Goal: Task Accomplishment & Management: Manage account settings

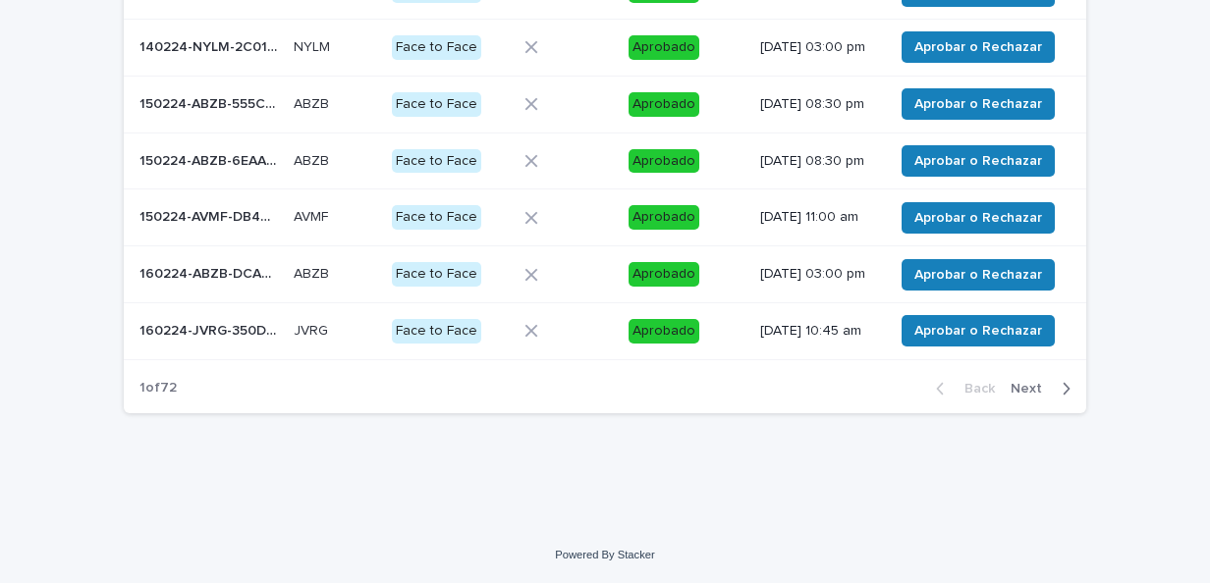
scroll to position [521, 0]
click at [1027, 390] on span "Next" at bounding box center [1032, 389] width 43 height 14
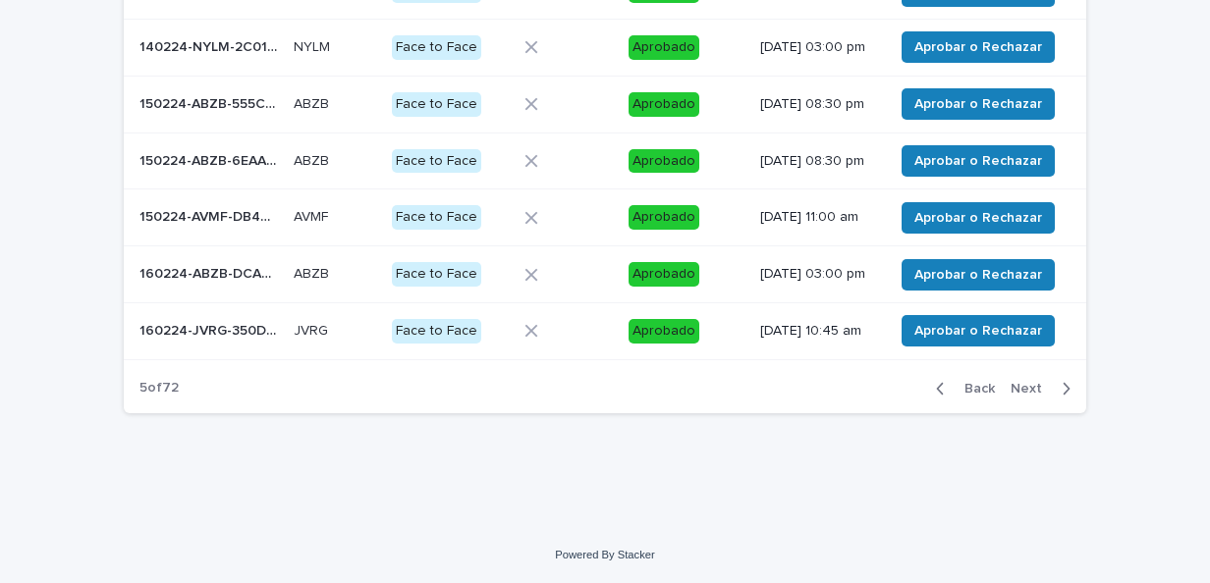
click at [1027, 390] on span "Next" at bounding box center [1032, 389] width 43 height 14
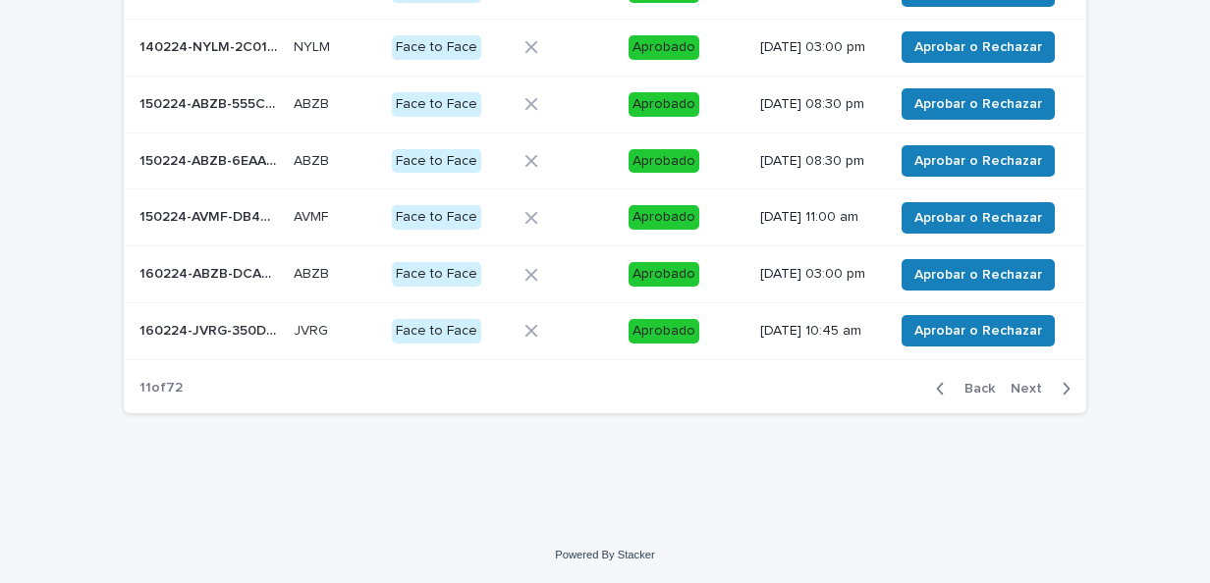
click at [1027, 390] on span "Next" at bounding box center [1032, 389] width 43 height 14
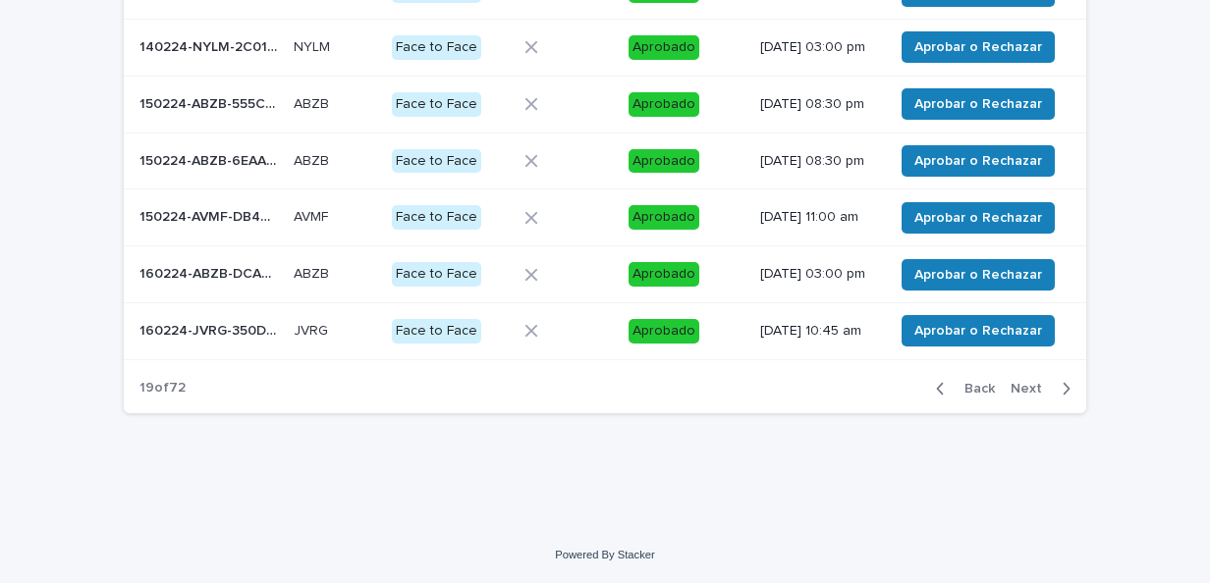
click at [1027, 390] on span "Next" at bounding box center [1032, 389] width 43 height 14
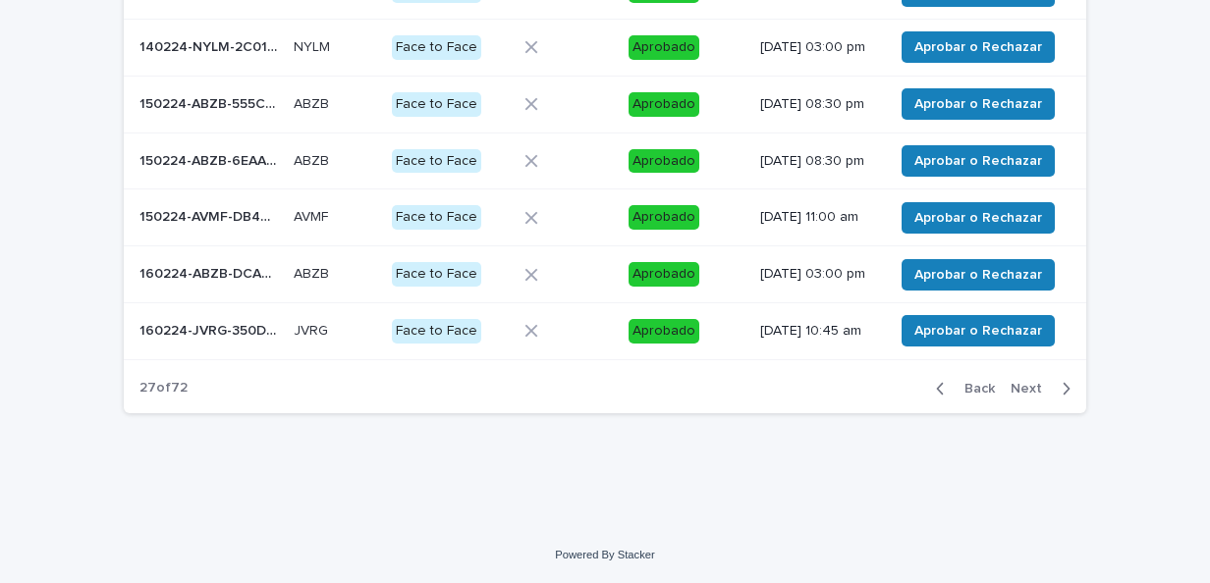
click at [1027, 390] on span "Next" at bounding box center [1032, 389] width 43 height 14
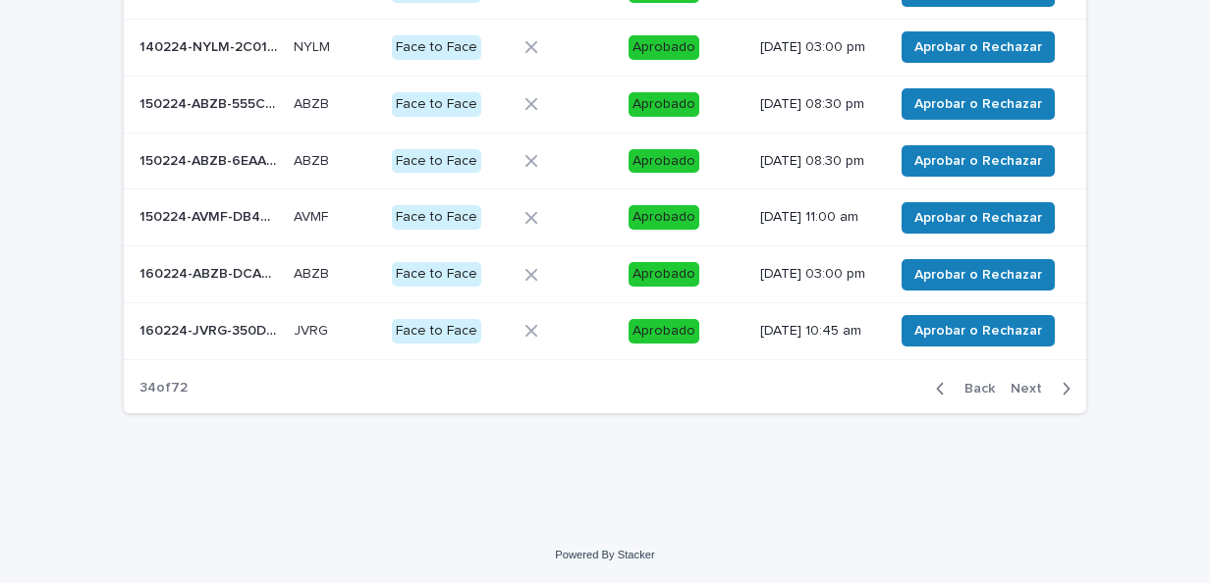
click at [1027, 390] on span "Next" at bounding box center [1032, 389] width 43 height 14
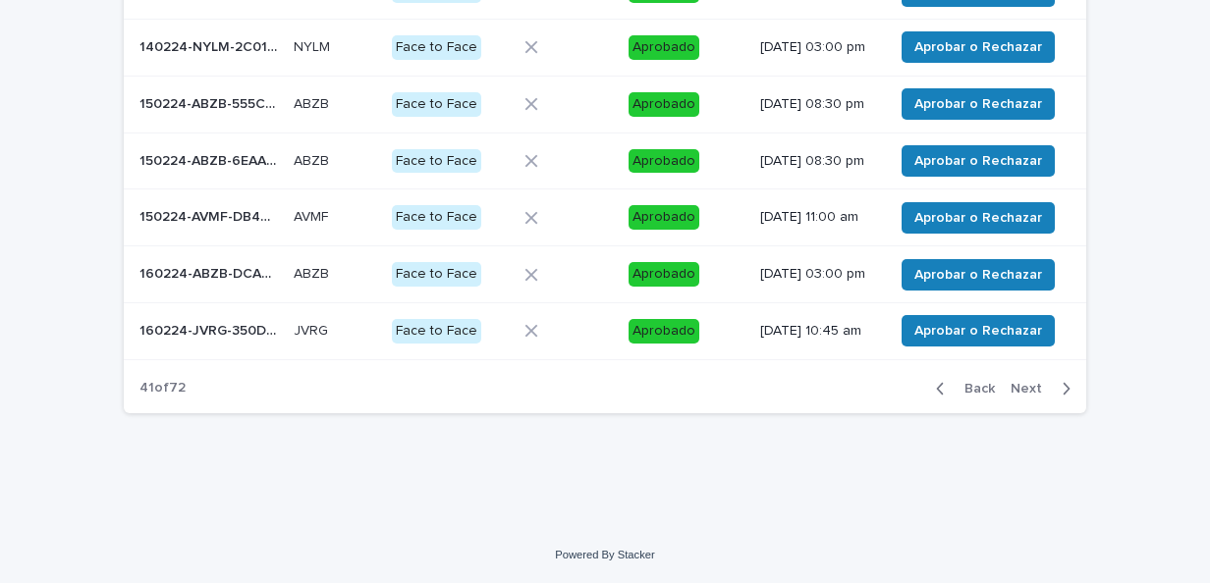
click at [1027, 390] on span "Next" at bounding box center [1032, 389] width 43 height 14
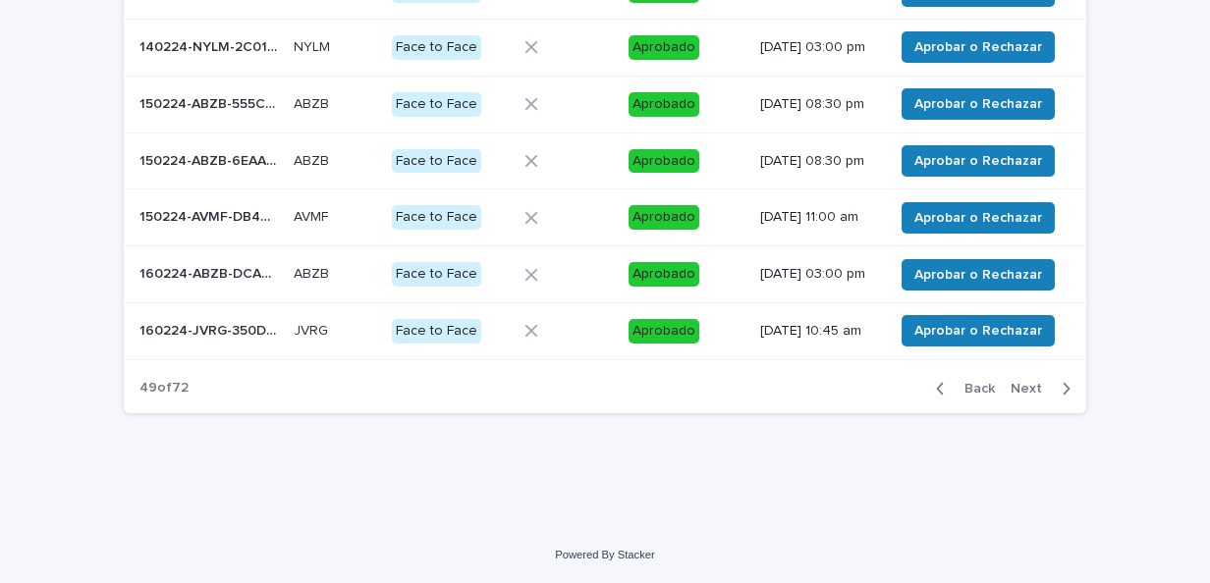
click at [1027, 390] on span "Next" at bounding box center [1032, 389] width 43 height 14
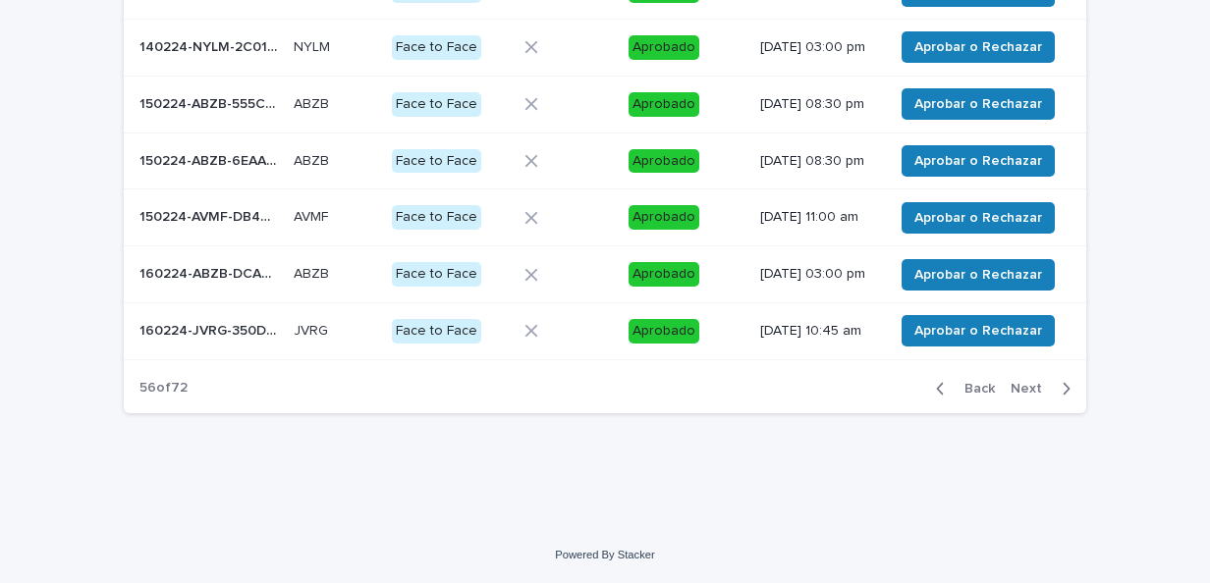
click at [1027, 390] on span "Next" at bounding box center [1032, 389] width 43 height 14
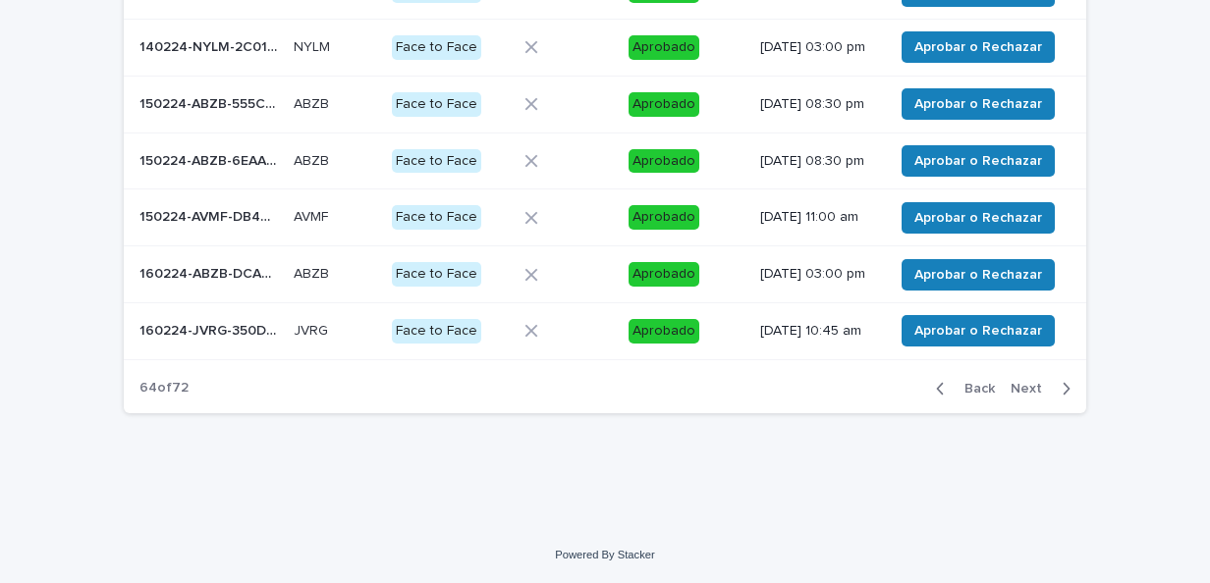
click at [1027, 390] on span "Next" at bounding box center [1032, 389] width 43 height 14
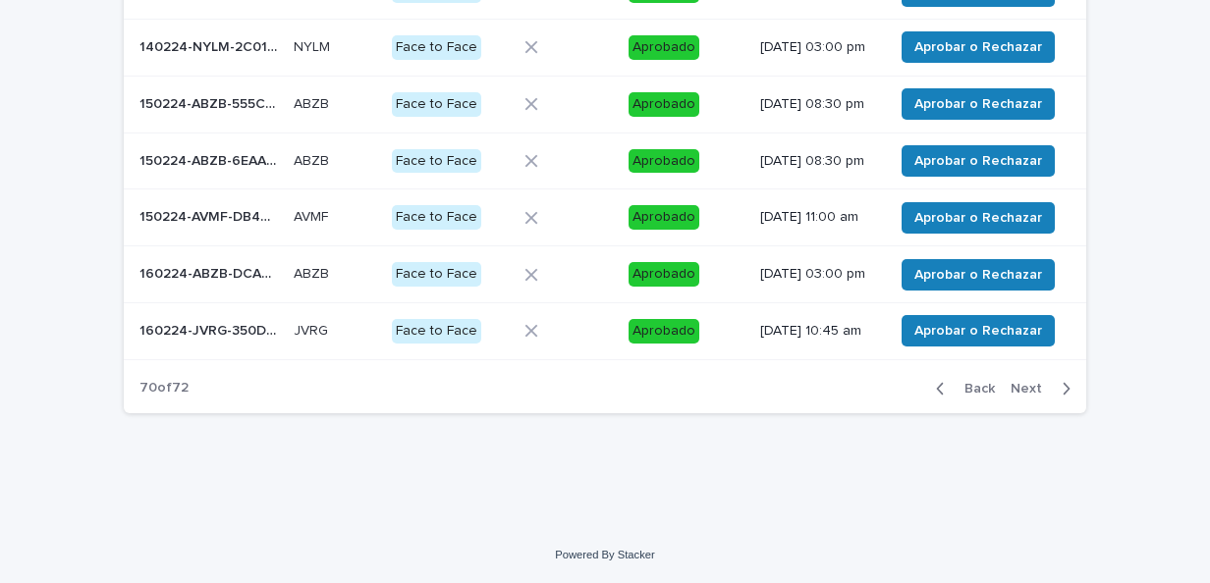
click at [1027, 390] on span "Next" at bounding box center [1032, 389] width 43 height 14
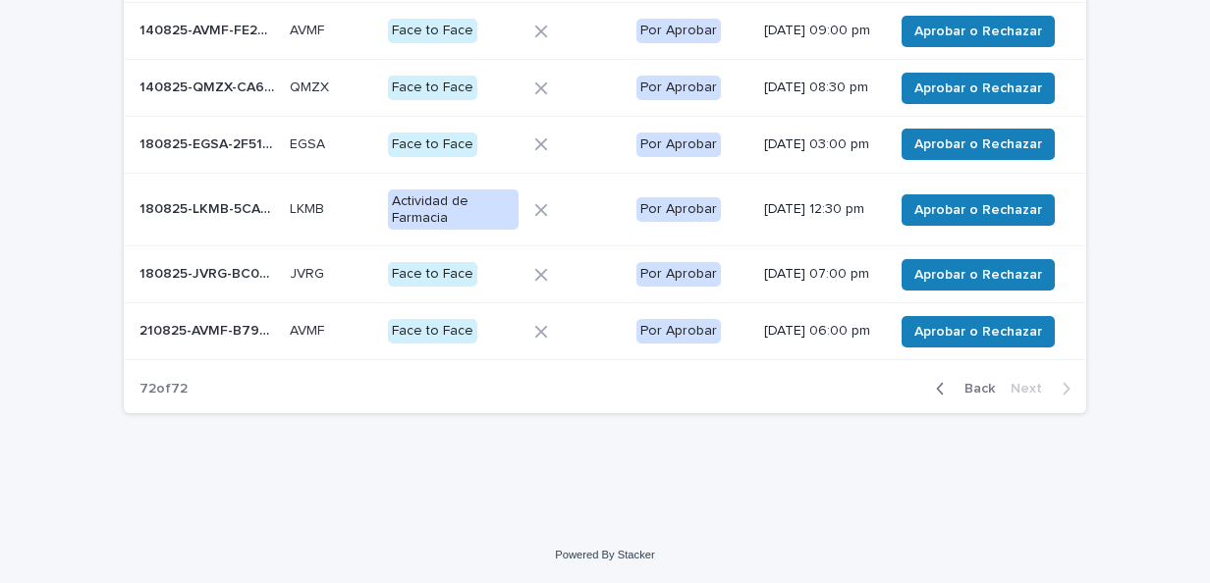
scroll to position [367, 0]
click at [963, 386] on span "Back" at bounding box center [974, 389] width 42 height 14
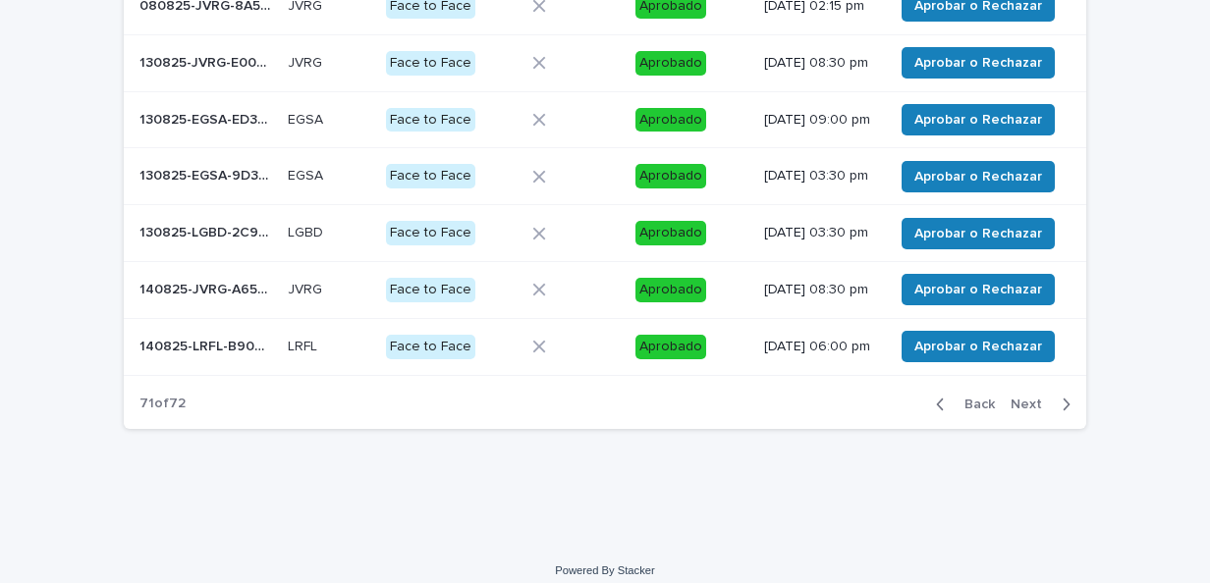
click at [1021, 411] on span "Next" at bounding box center [1032, 405] width 43 height 14
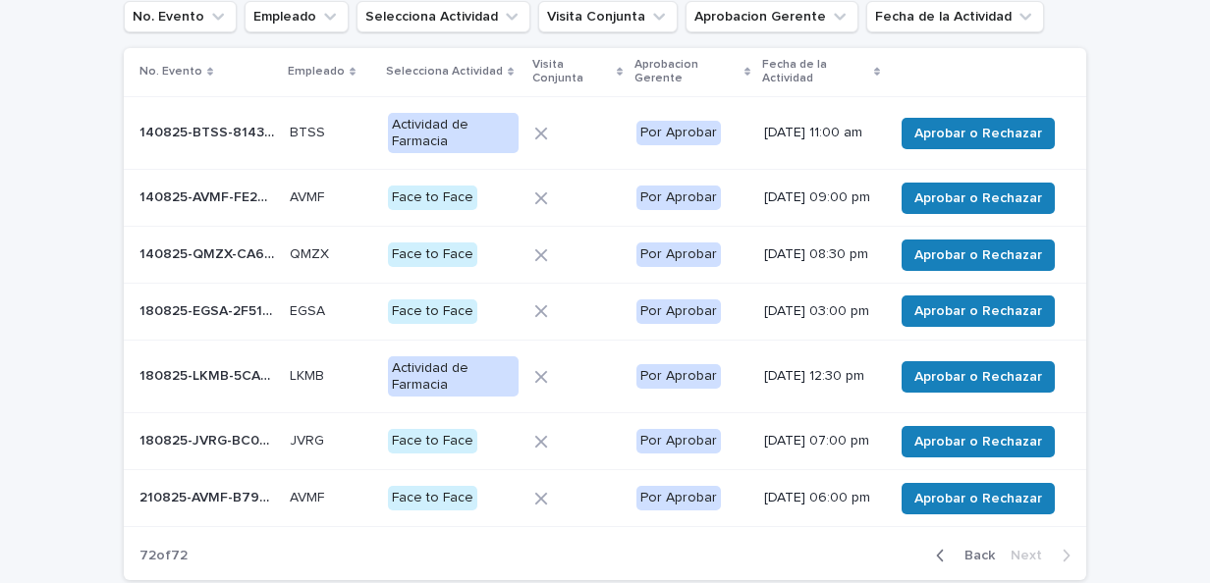
scroll to position [151, 0]
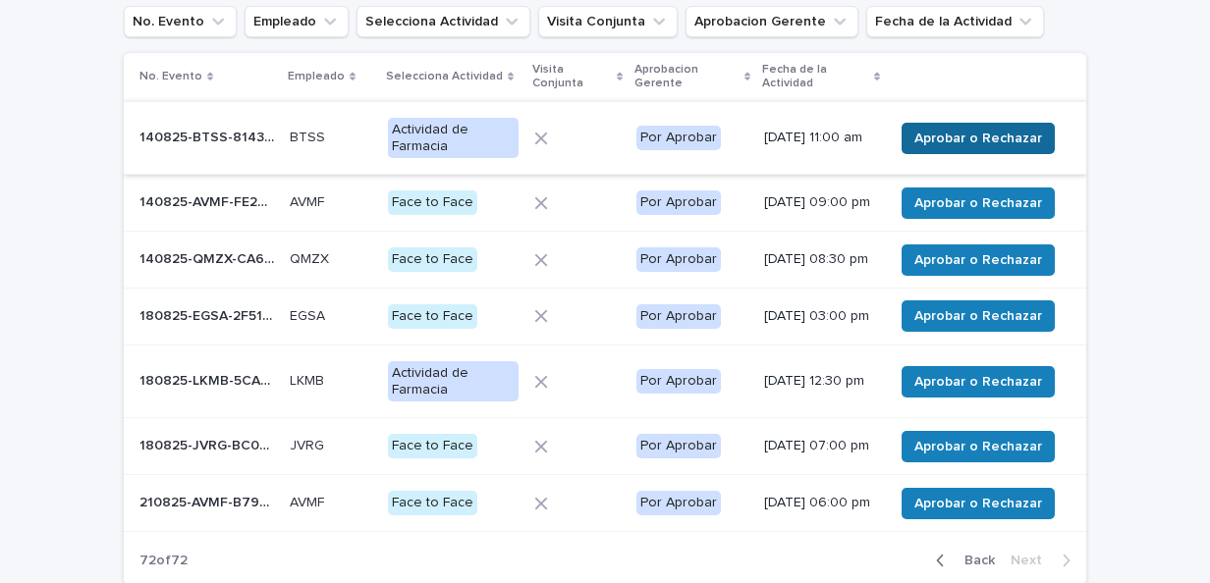
click at [983, 141] on span "Aprobar o Rechazar" at bounding box center [978, 139] width 128 height 20
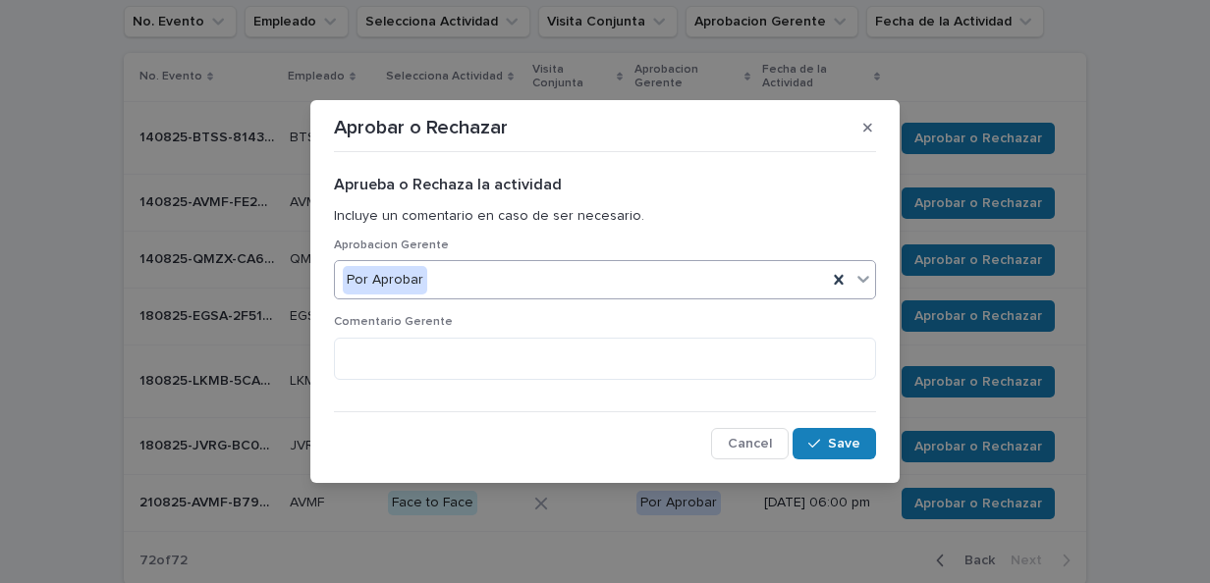
click at [610, 290] on div "Por Aprobar" at bounding box center [581, 280] width 492 height 32
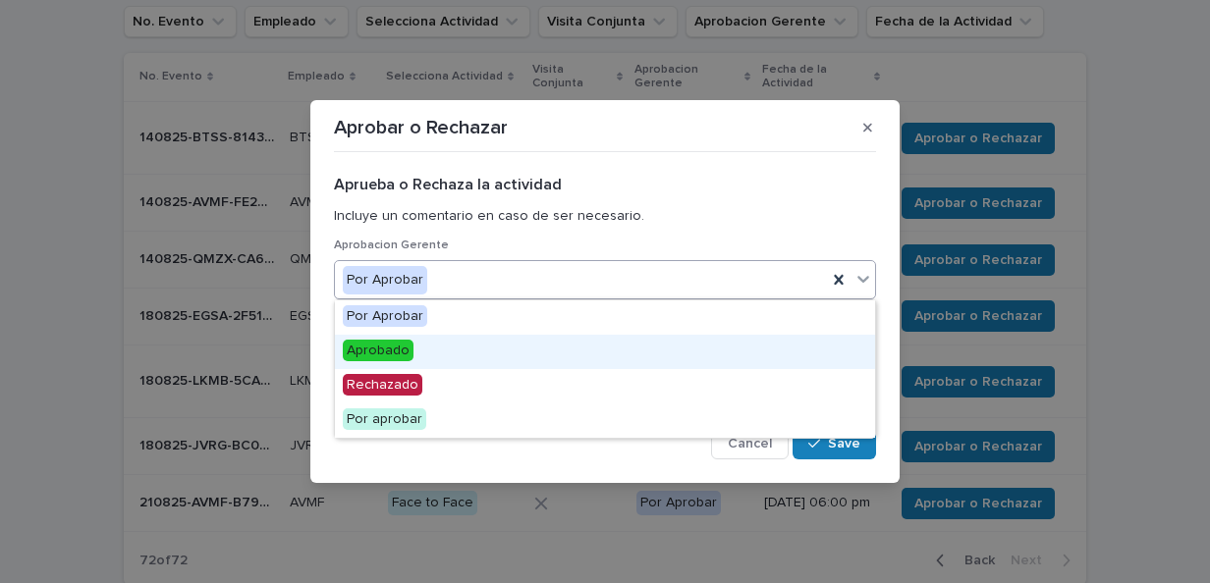
click at [554, 347] on div "Aprobado" at bounding box center [605, 352] width 540 height 34
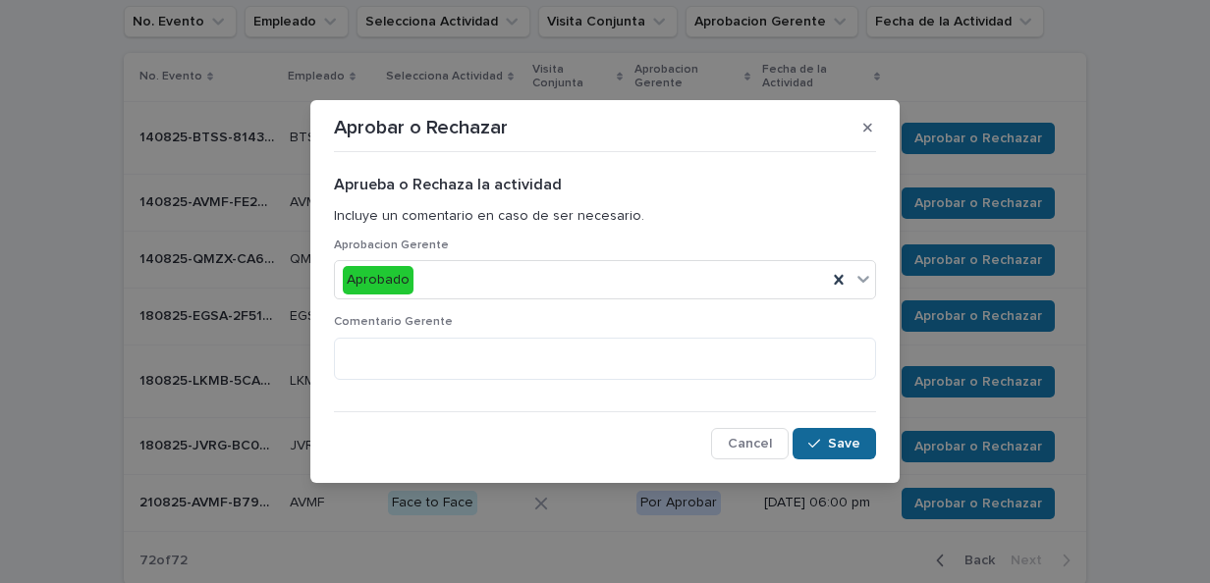
click at [839, 448] on span "Save" at bounding box center [844, 444] width 32 height 14
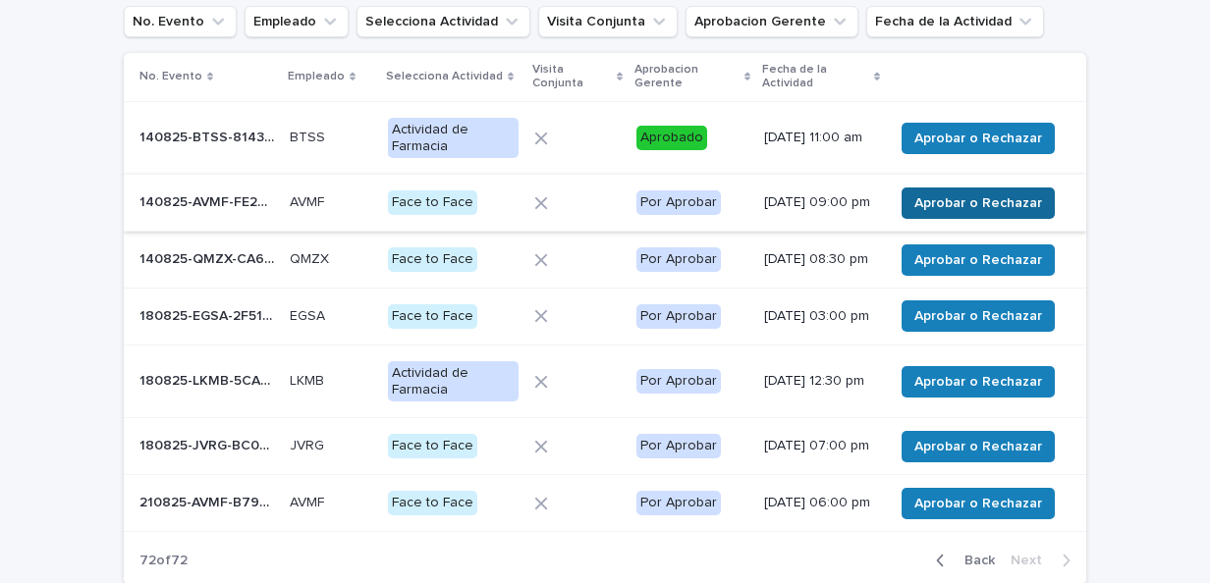
click at [958, 210] on span "Aprobar o Rechazar" at bounding box center [978, 203] width 128 height 20
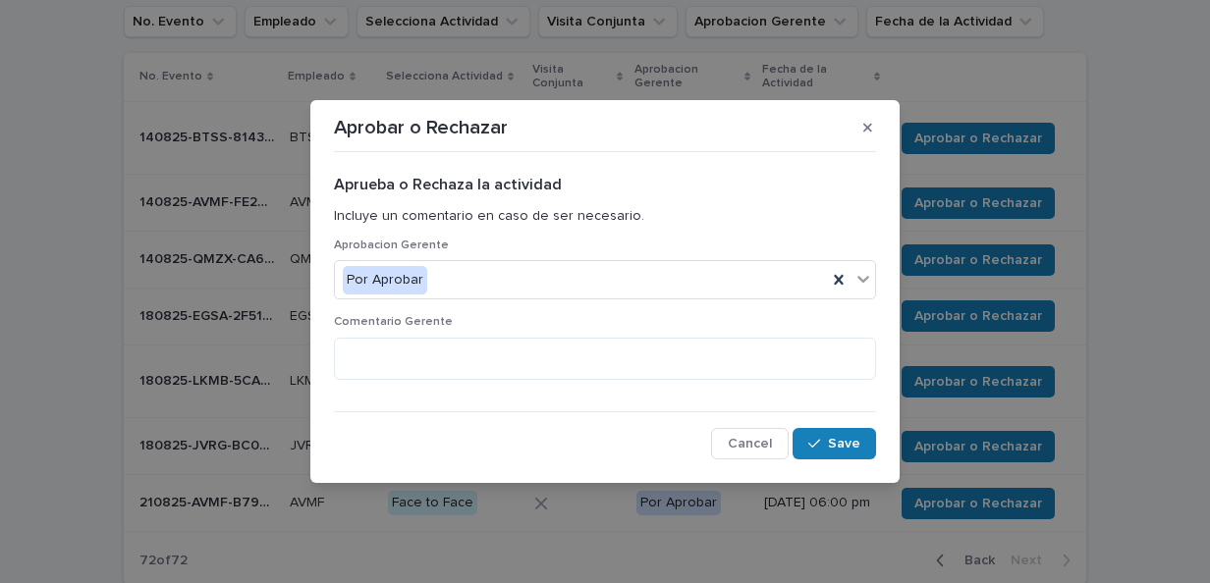
click at [655, 277] on div "Por Aprobar" at bounding box center [581, 280] width 492 height 32
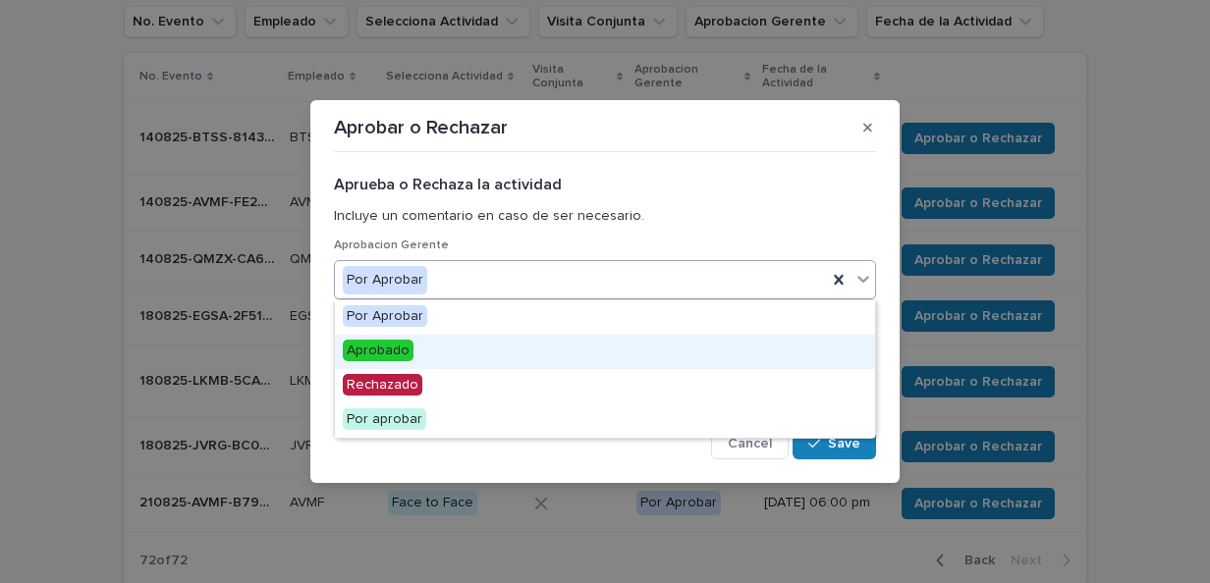
click at [613, 337] on div "Aprobado" at bounding box center [605, 352] width 540 height 34
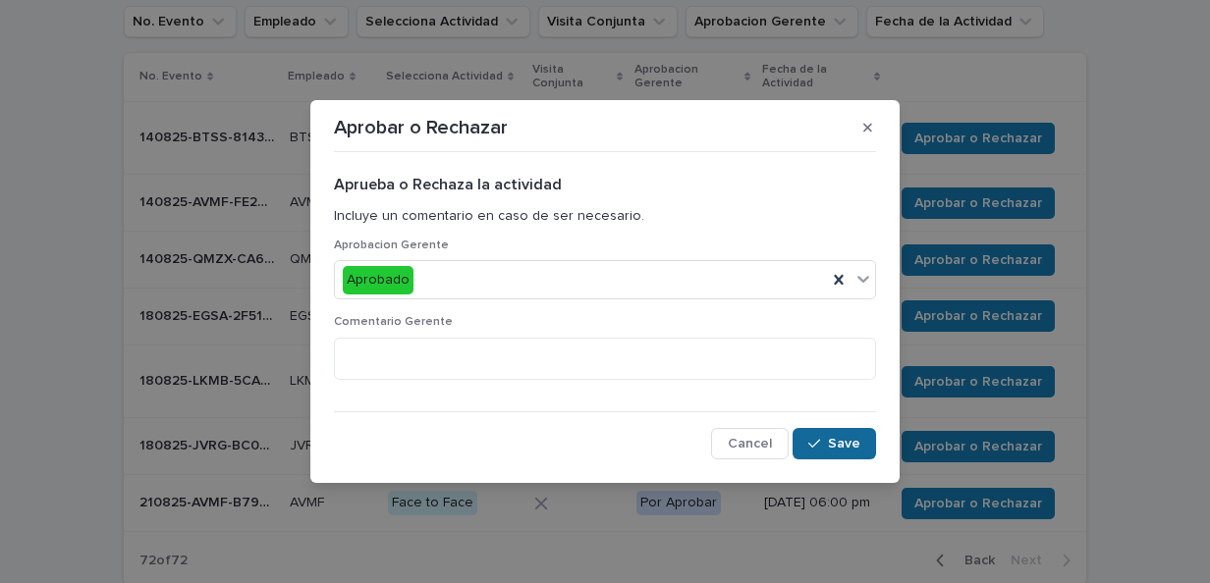
click at [832, 443] on span "Save" at bounding box center [844, 444] width 32 height 14
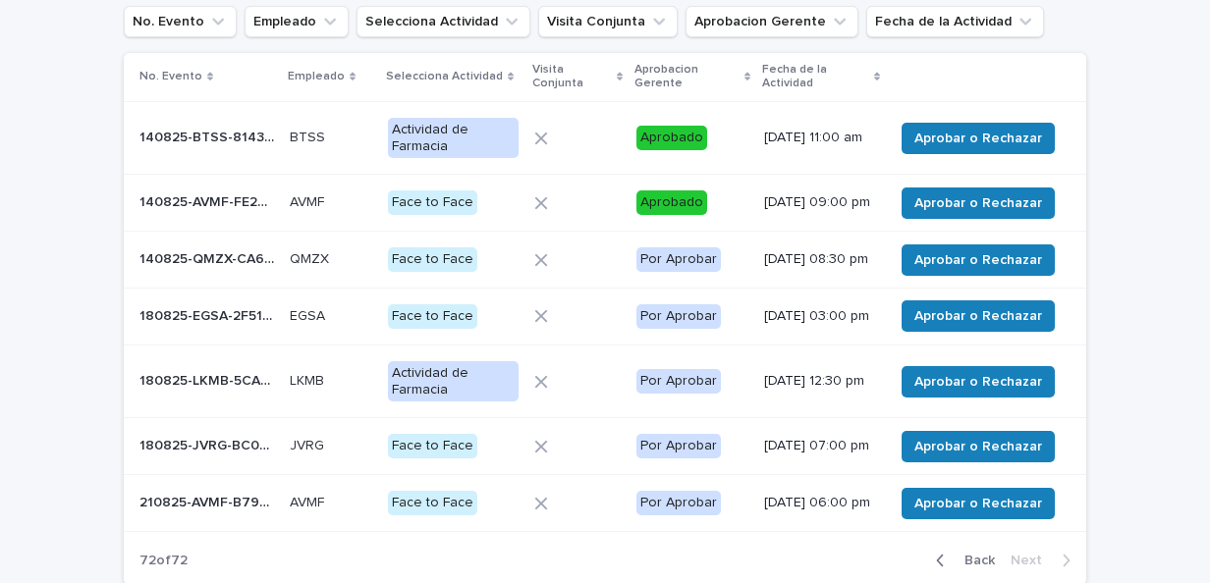
click at [988, 270] on span "Aprobar o Rechazar" at bounding box center [978, 260] width 128 height 20
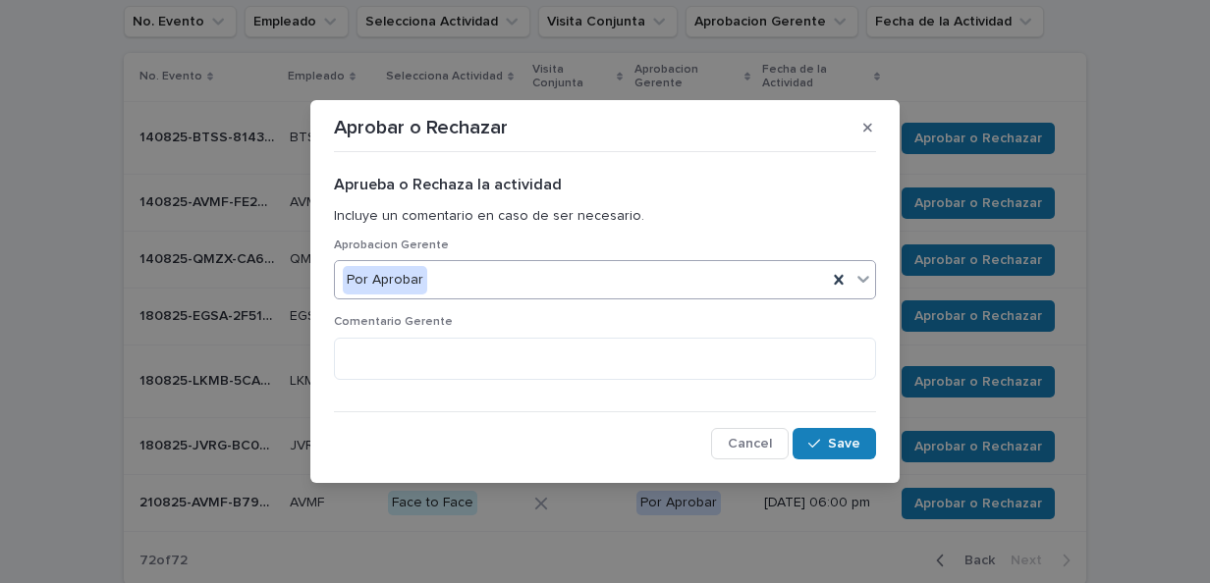
click at [638, 270] on div "Por Aprobar" at bounding box center [581, 280] width 492 height 32
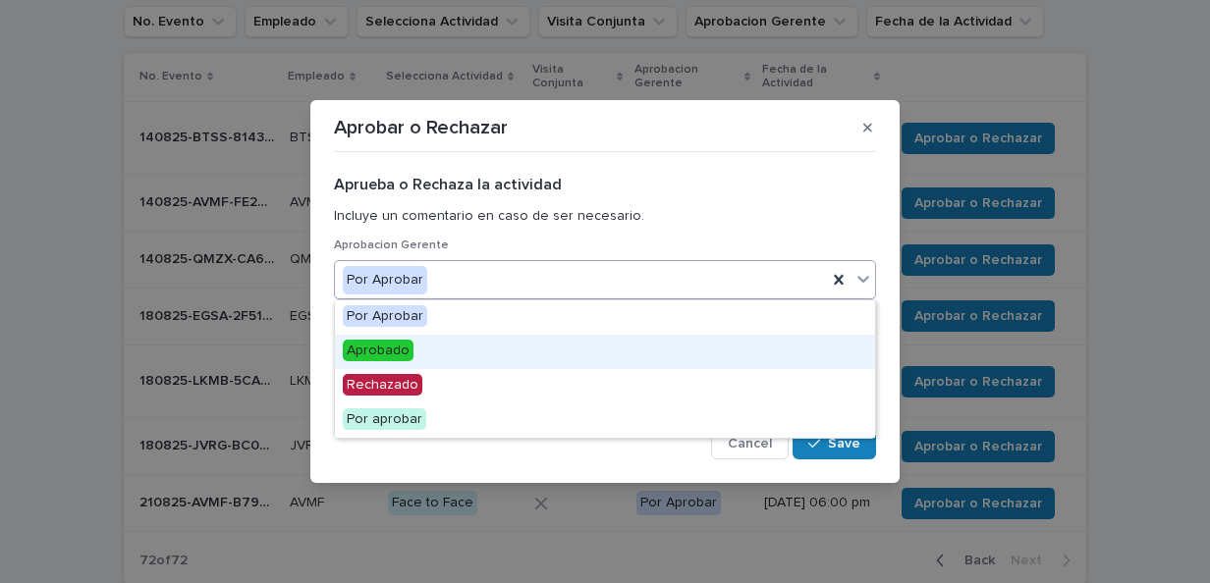
click at [603, 343] on div "Aprobado" at bounding box center [605, 352] width 540 height 34
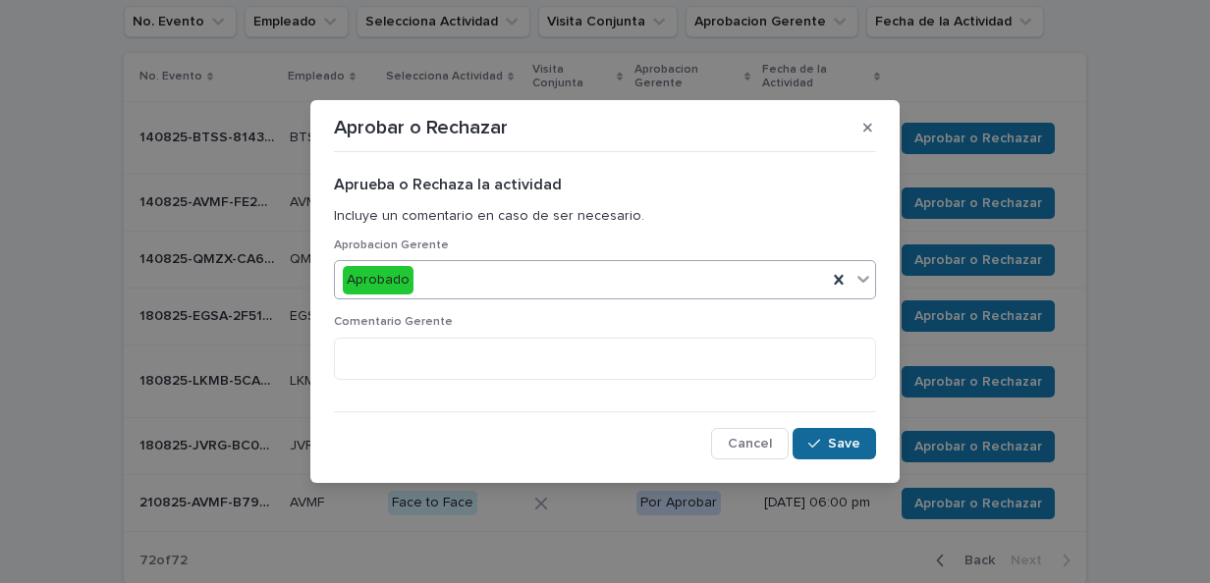
click at [828, 440] on div "button" at bounding box center [818, 444] width 20 height 14
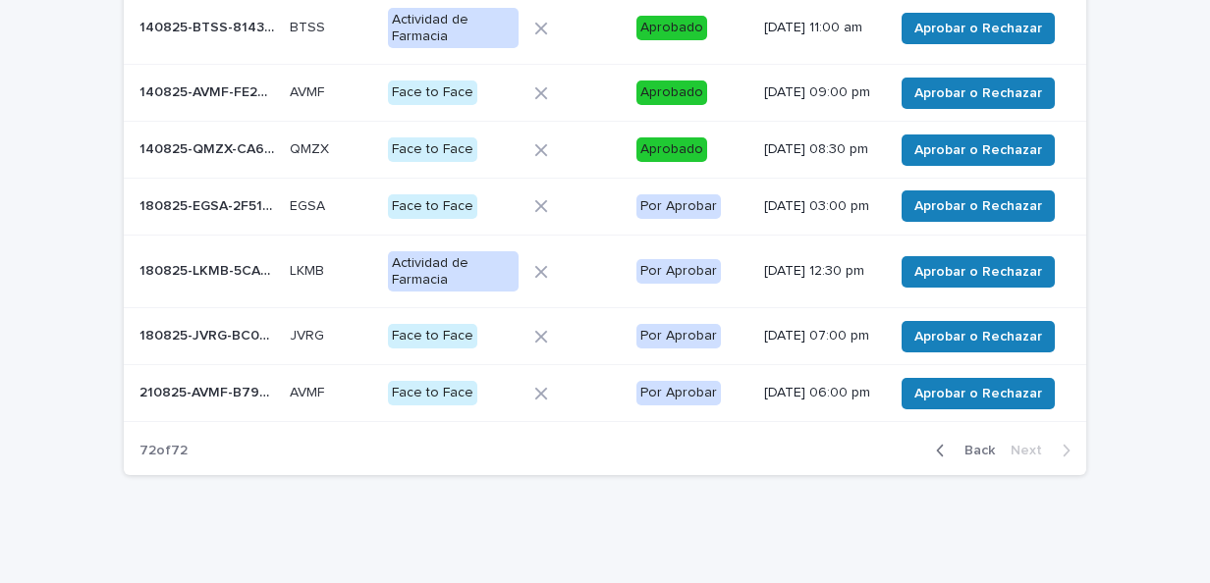
scroll to position [263, 0]
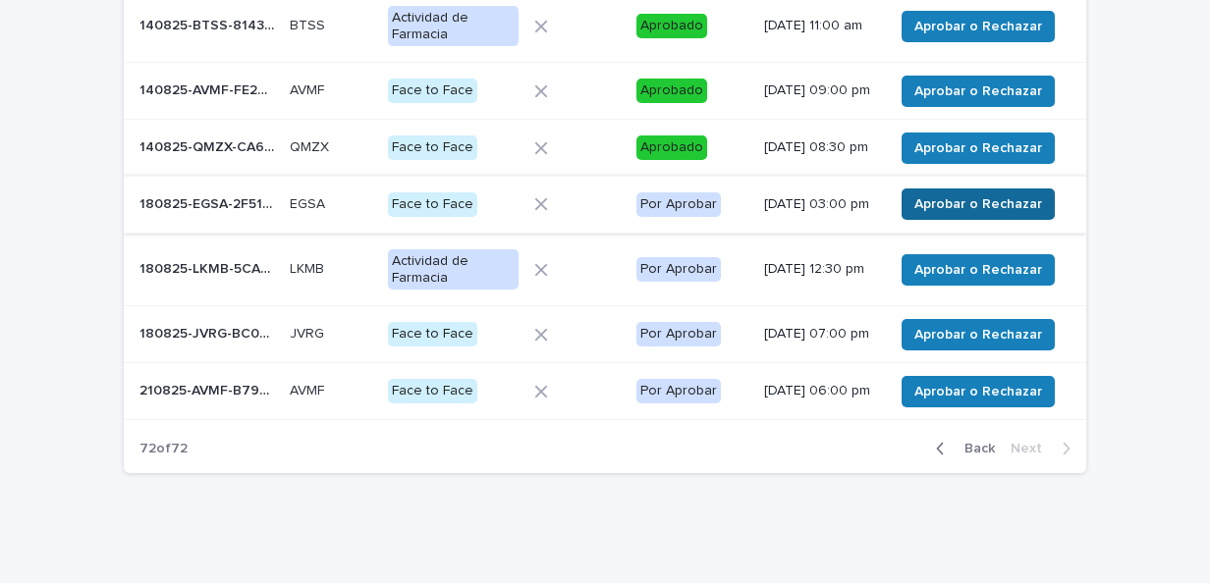
click at [994, 214] on span "Aprobar o Rechazar" at bounding box center [978, 204] width 128 height 20
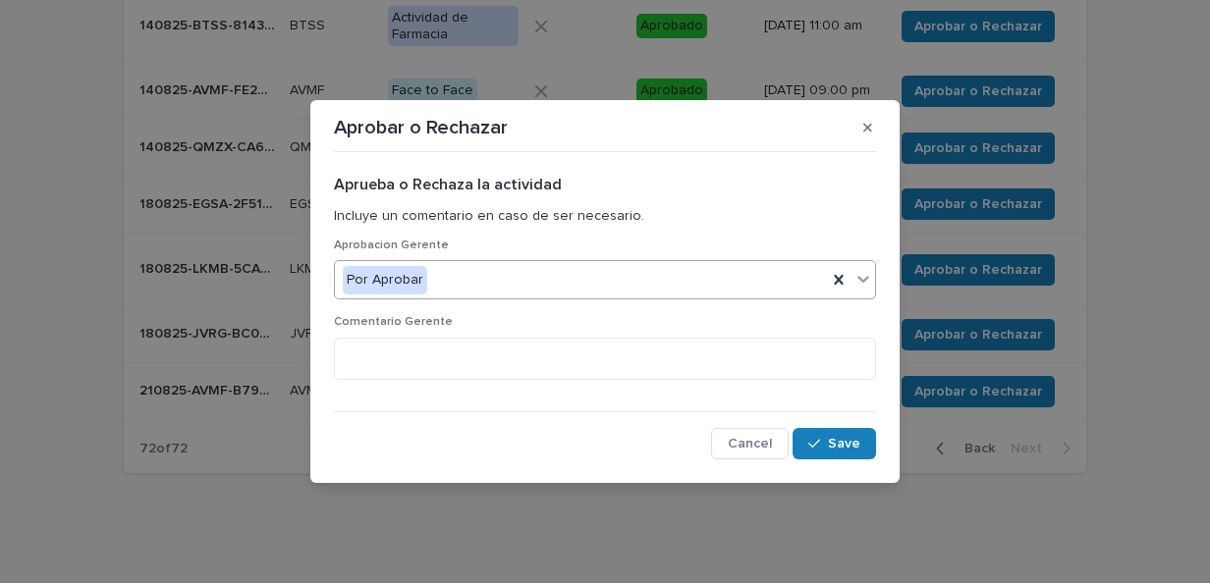
click at [651, 283] on div "Por Aprobar" at bounding box center [581, 280] width 492 height 32
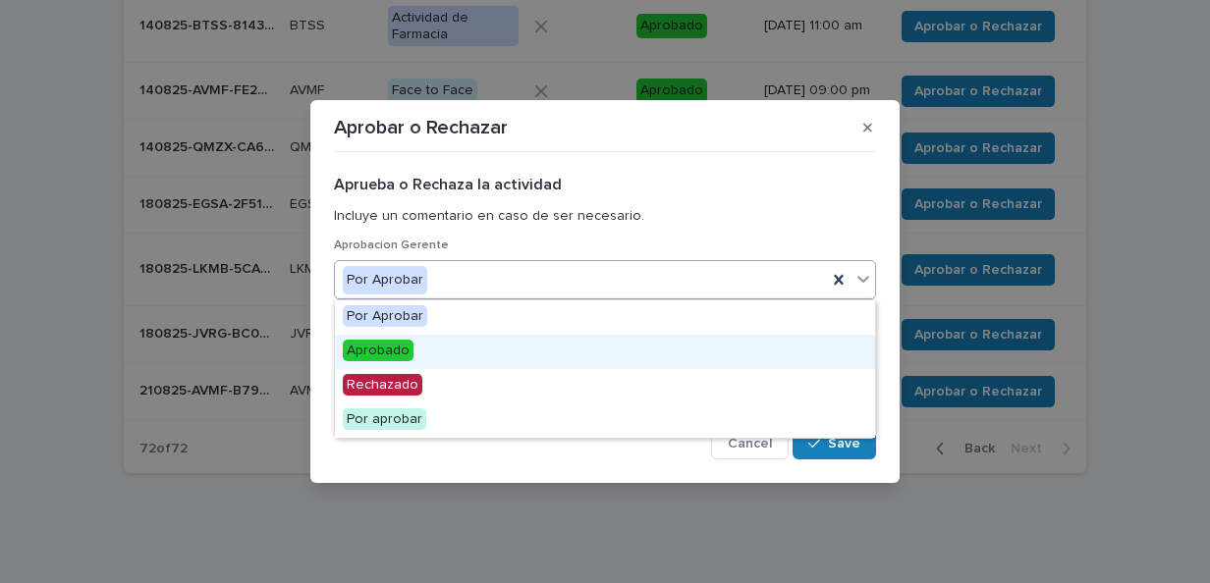
click at [628, 337] on div "Aprobado" at bounding box center [605, 352] width 540 height 34
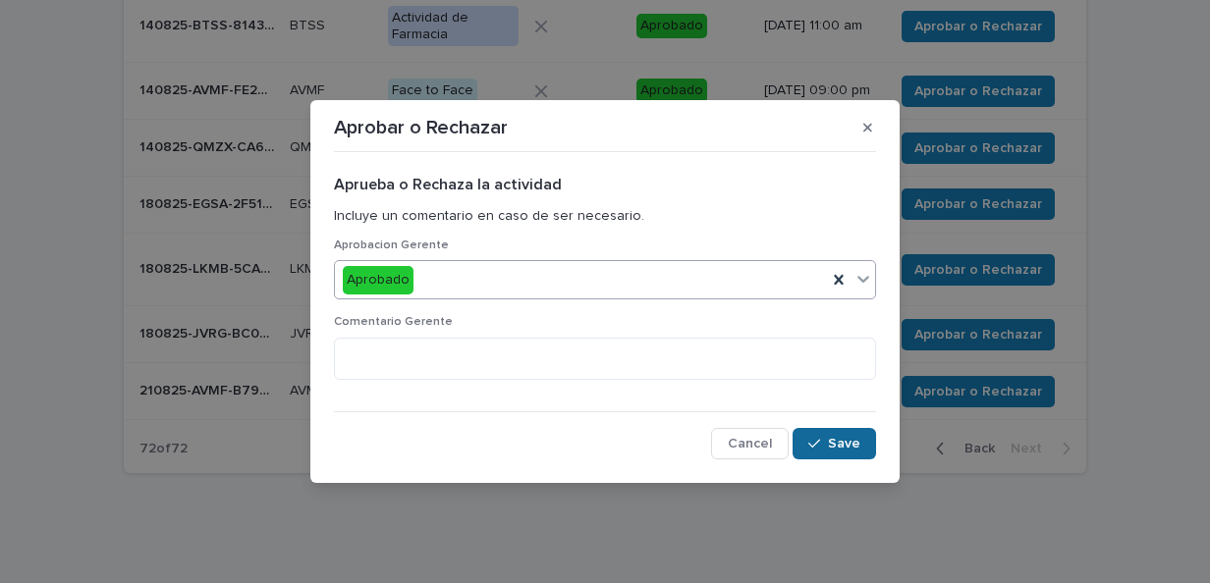
click at [834, 446] on span "Save" at bounding box center [844, 444] width 32 height 14
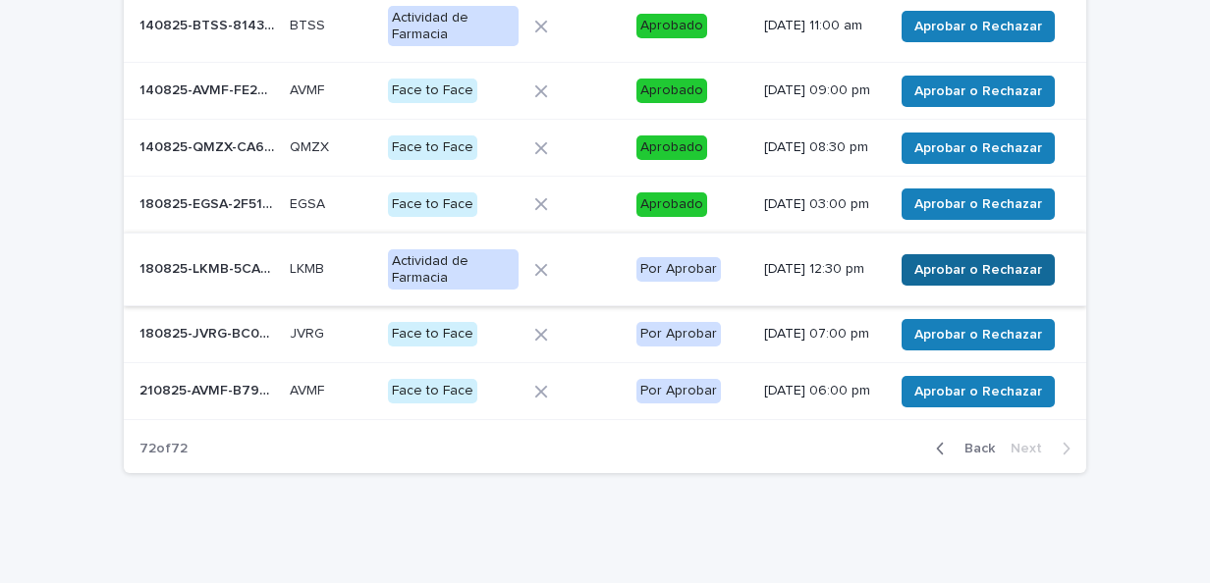
click at [1013, 280] on span "Aprobar o Rechazar" at bounding box center [978, 270] width 128 height 20
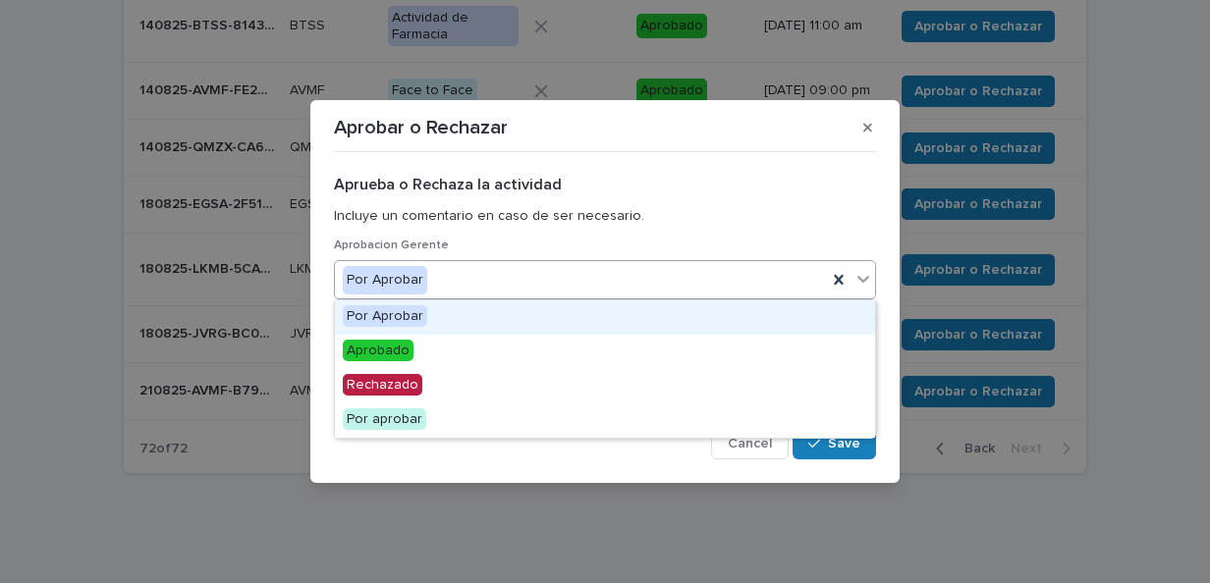
click at [686, 278] on div "Por Aprobar" at bounding box center [581, 280] width 492 height 32
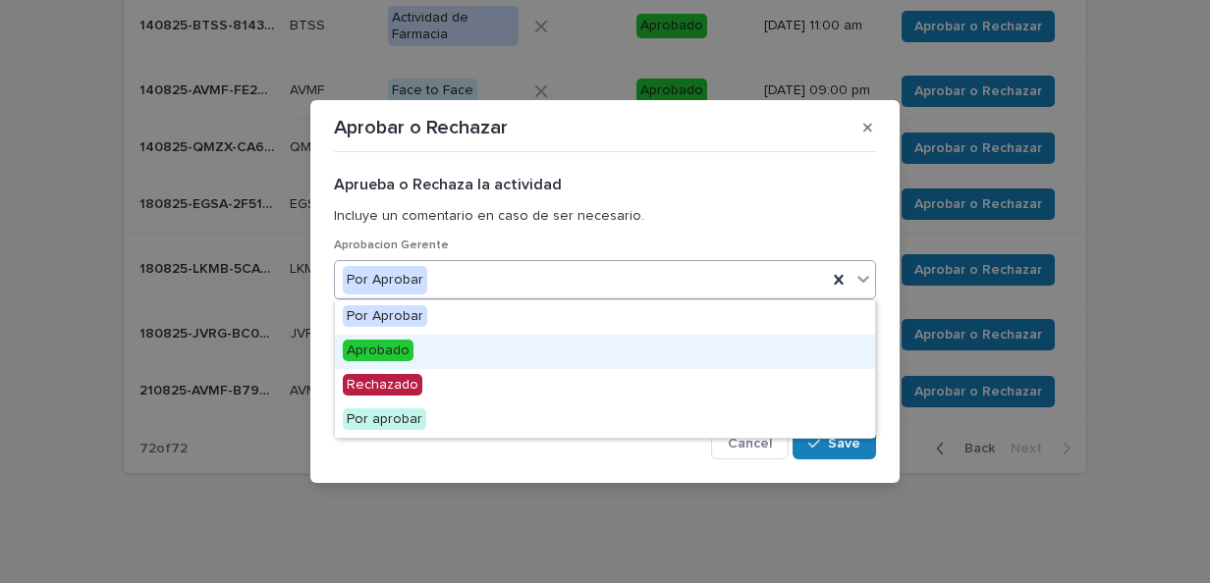
click at [653, 344] on div "Aprobado" at bounding box center [605, 352] width 540 height 34
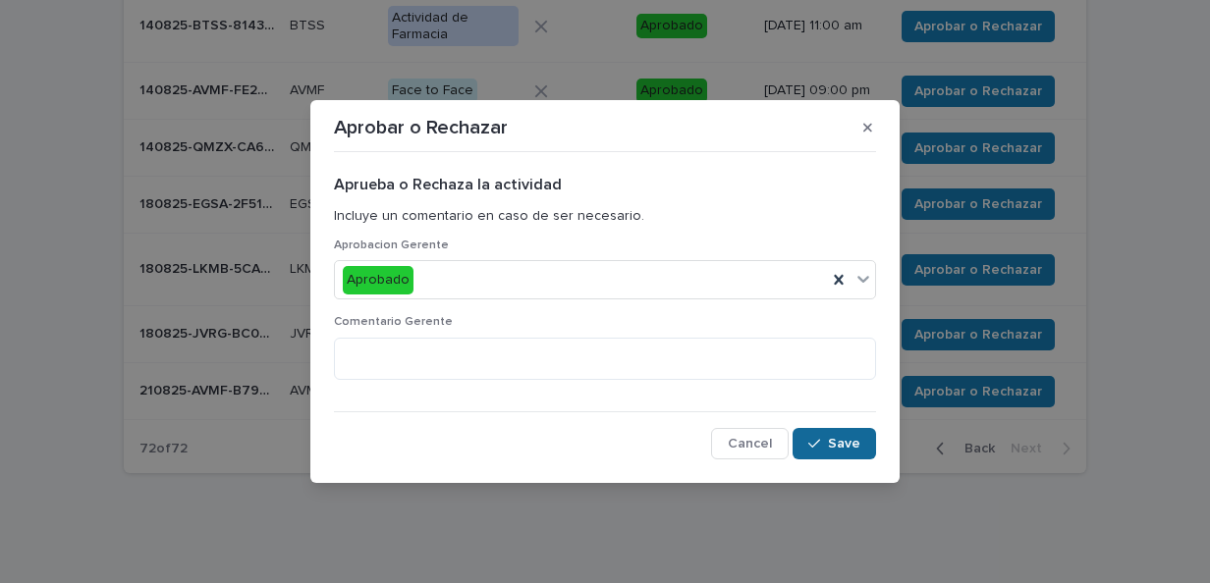
click at [829, 438] on button "Save" at bounding box center [834, 443] width 83 height 31
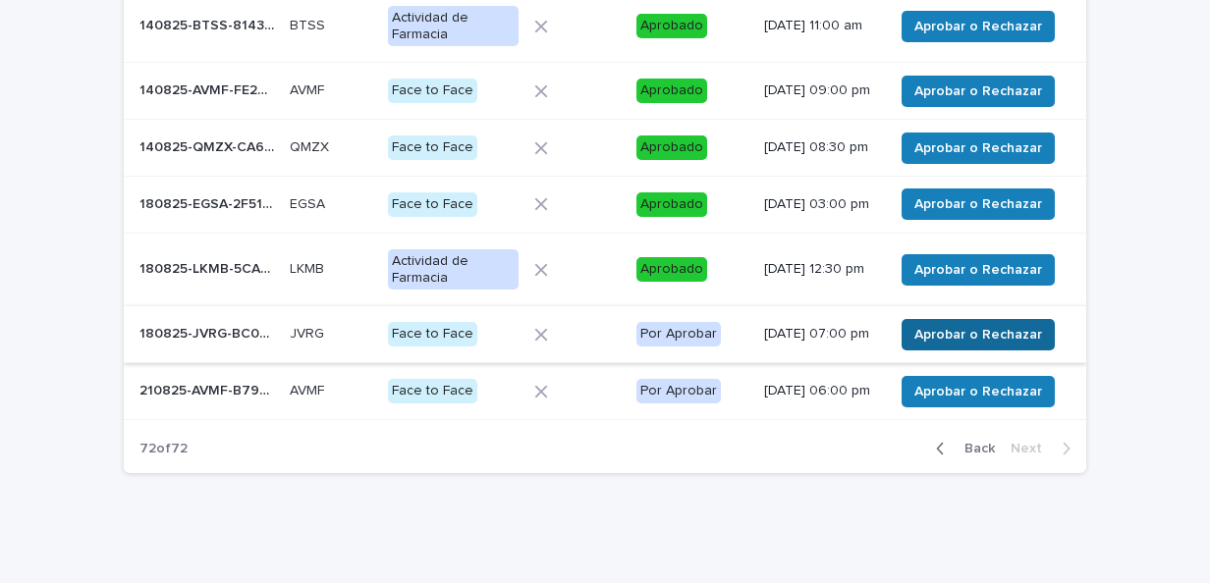
click at [972, 345] on span "Aprobar o Rechazar" at bounding box center [978, 335] width 128 height 20
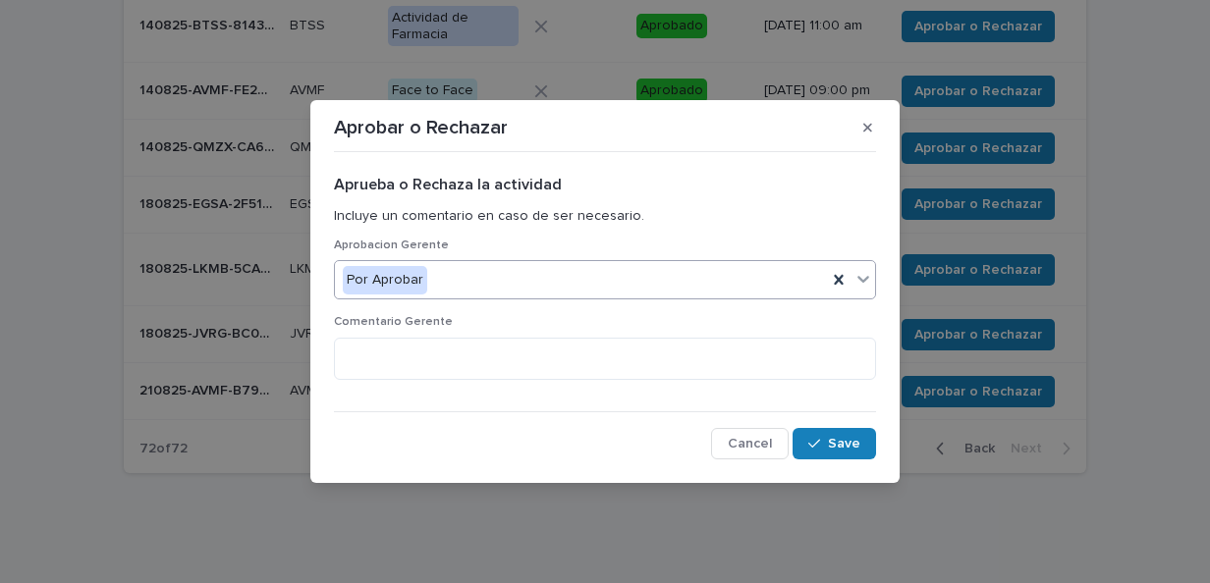
click at [704, 283] on div "Por Aprobar" at bounding box center [581, 280] width 492 height 32
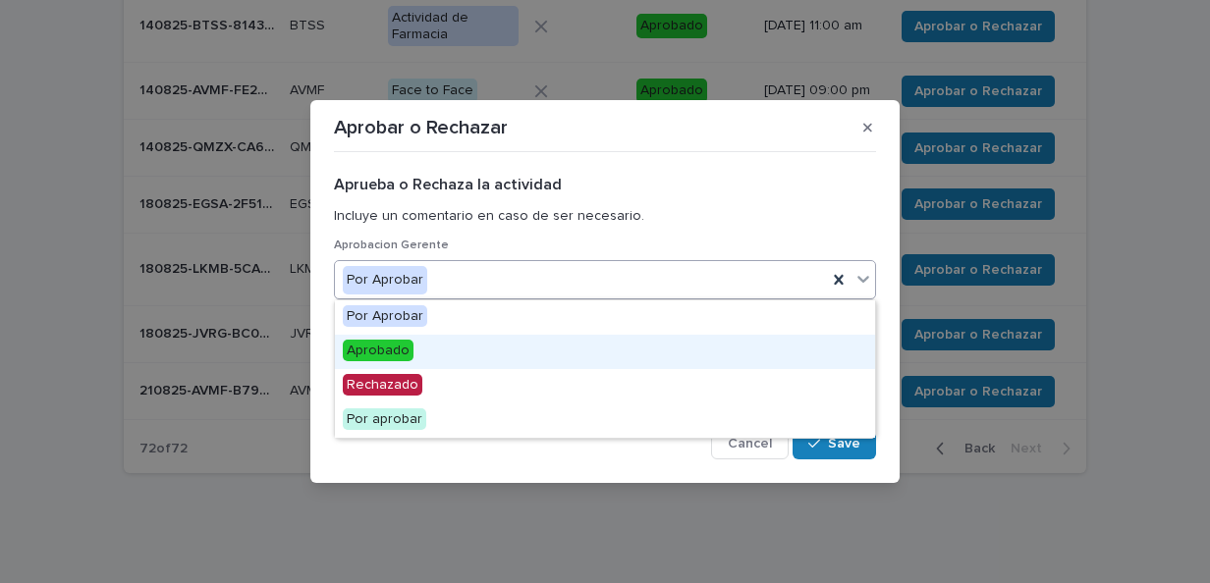
click at [641, 356] on div "Aprobado" at bounding box center [605, 352] width 540 height 34
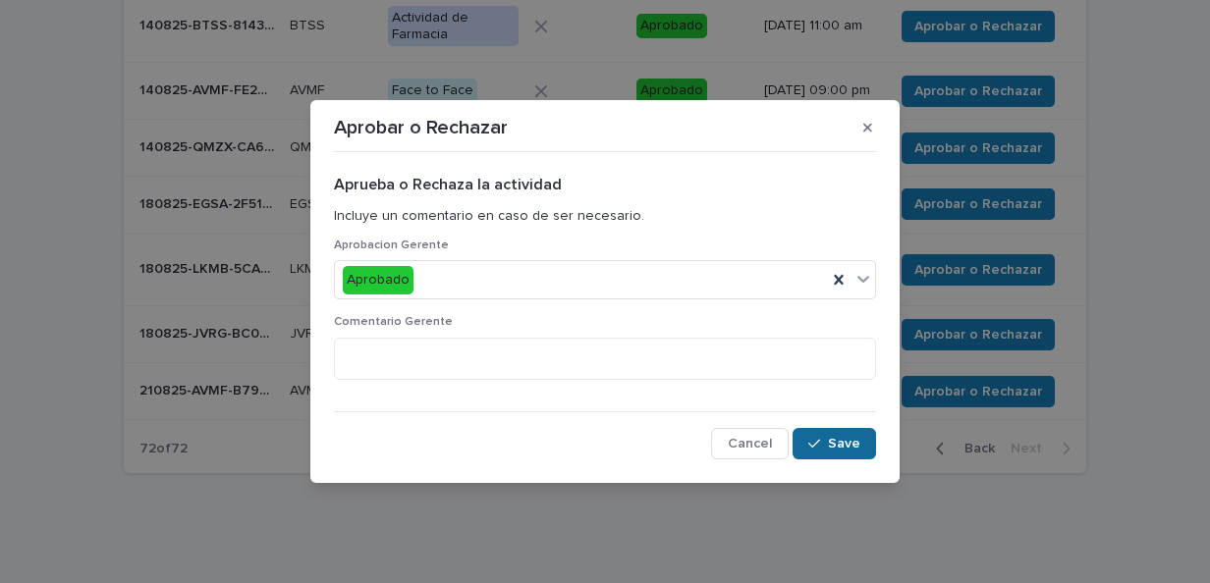
click at [820, 444] on icon "button" at bounding box center [814, 444] width 12 height 14
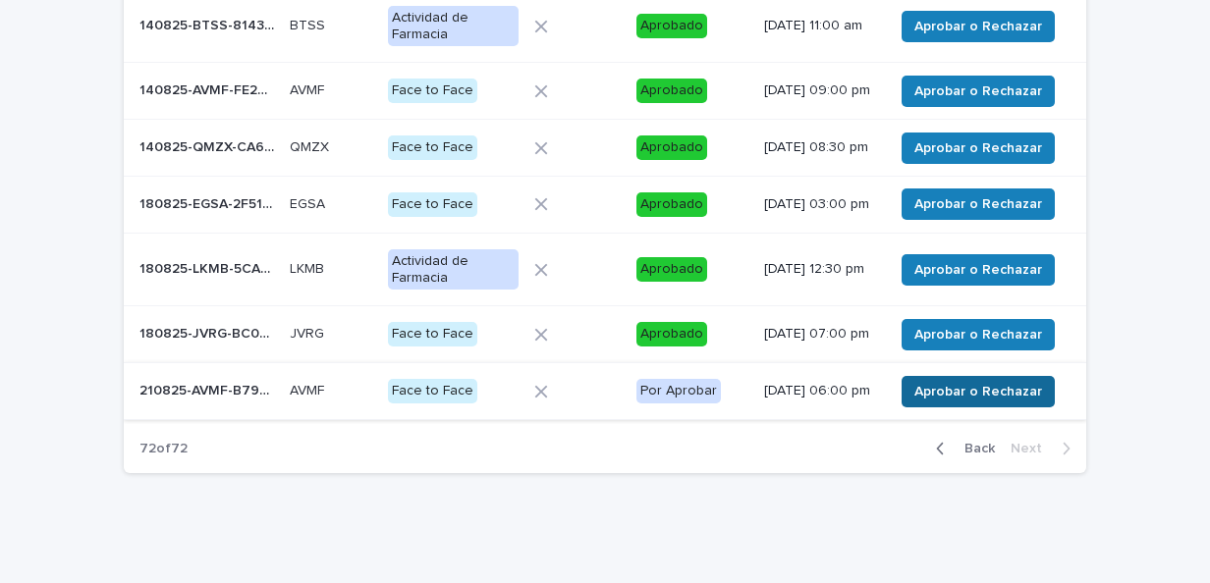
click at [956, 402] on span "Aprobar o Rechazar" at bounding box center [978, 392] width 128 height 20
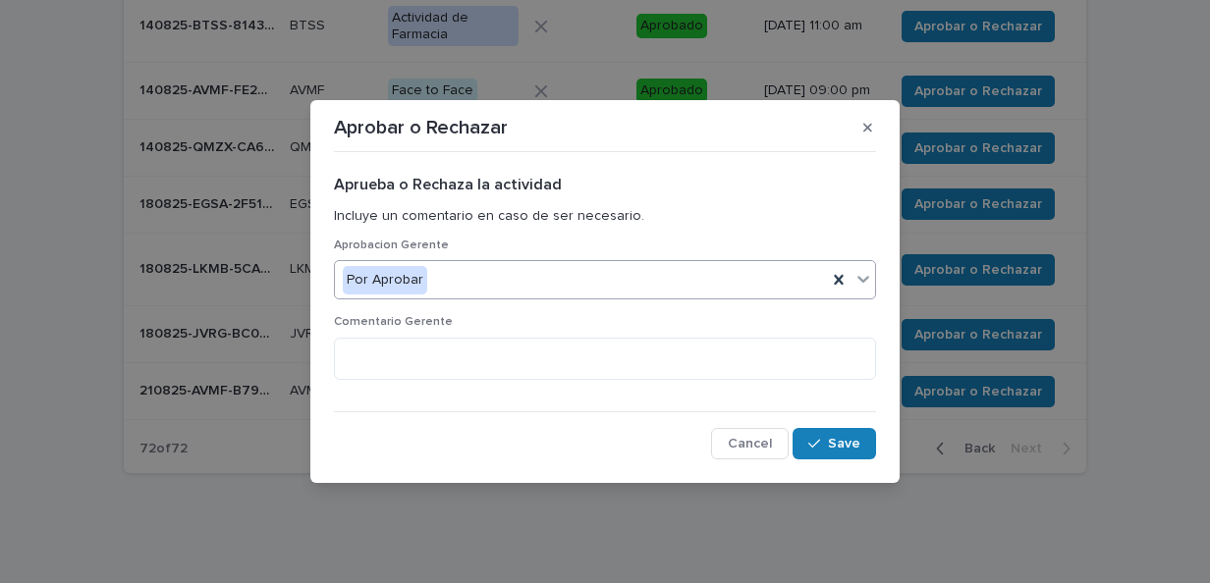
click at [670, 276] on div "Por Aprobar" at bounding box center [581, 280] width 492 height 32
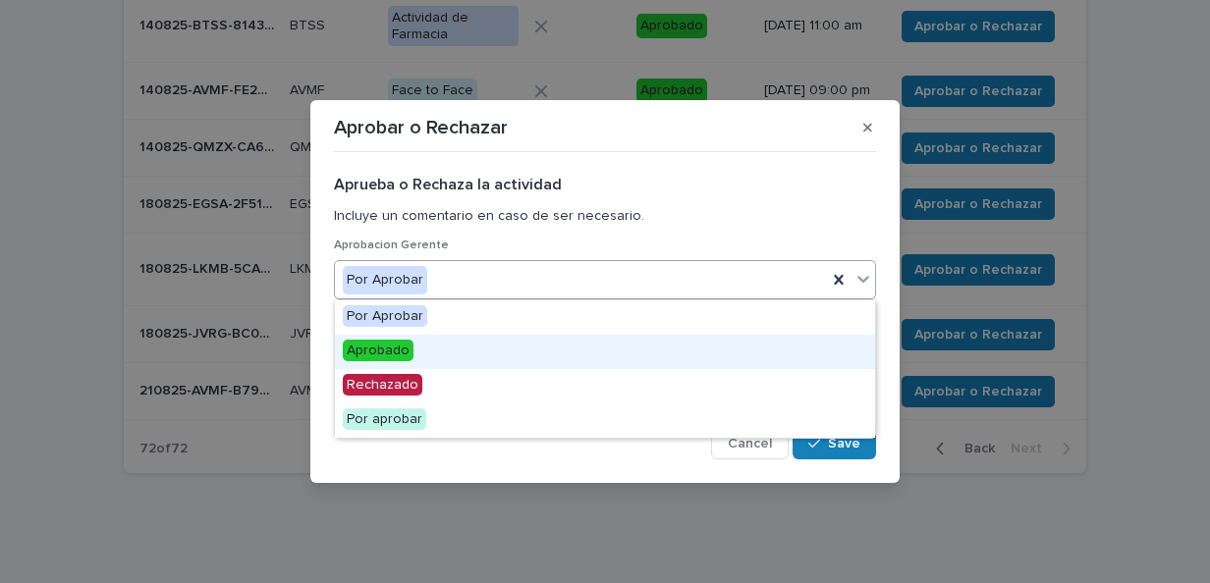
click at [614, 342] on div "Aprobado" at bounding box center [605, 352] width 540 height 34
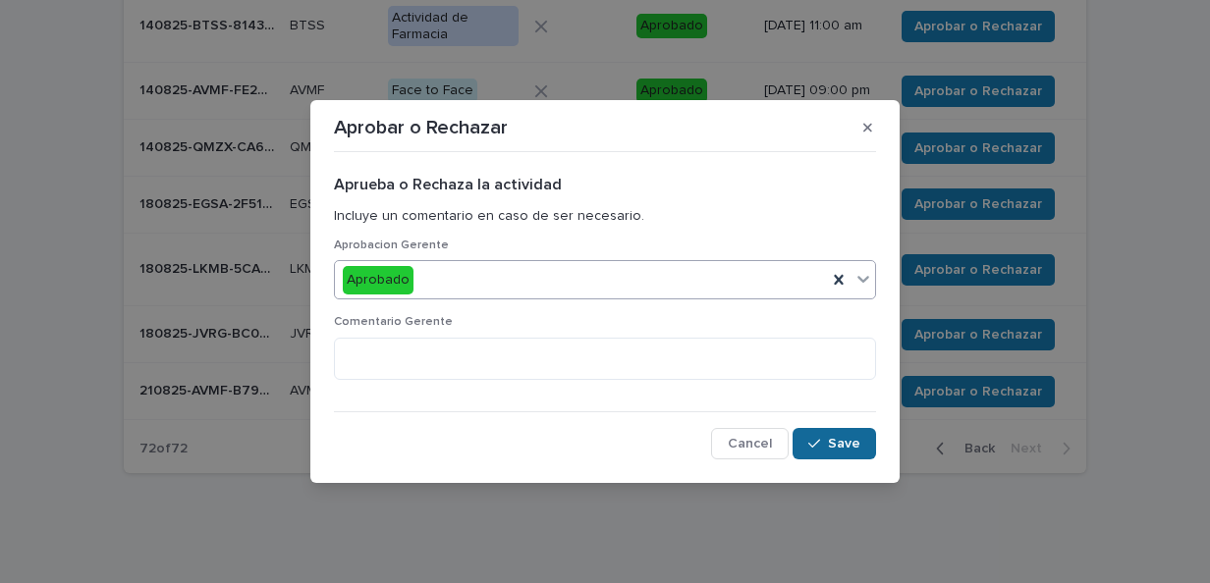
click at [839, 439] on span "Save" at bounding box center [844, 444] width 32 height 14
